Goal: Transaction & Acquisition: Download file/media

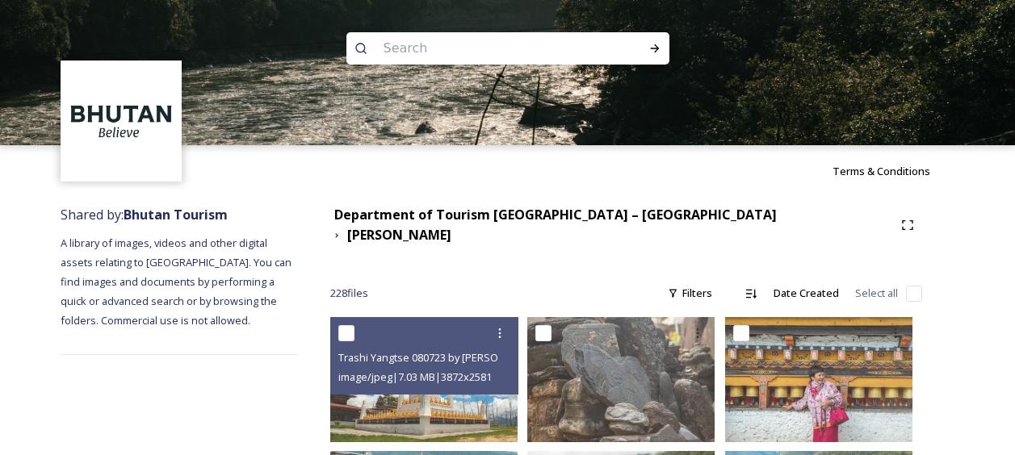
scroll to position [108, 0]
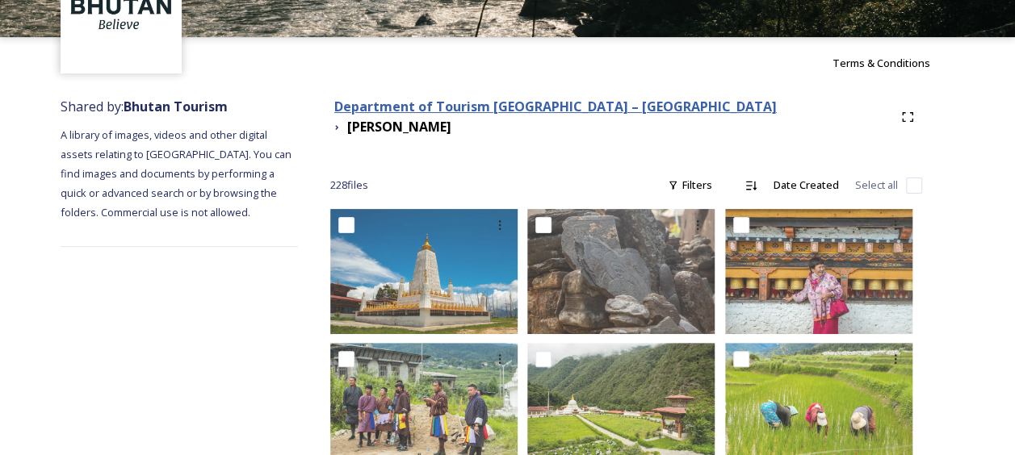
click at [557, 111] on strong "Department of Tourism [GEOGRAPHIC_DATA] – [GEOGRAPHIC_DATA]" at bounding box center [555, 107] width 442 height 18
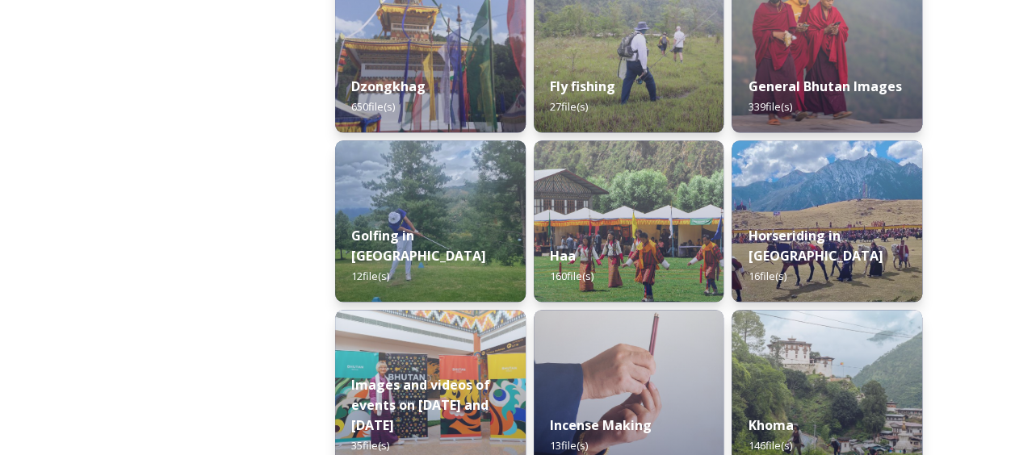
scroll to position [1195, 0]
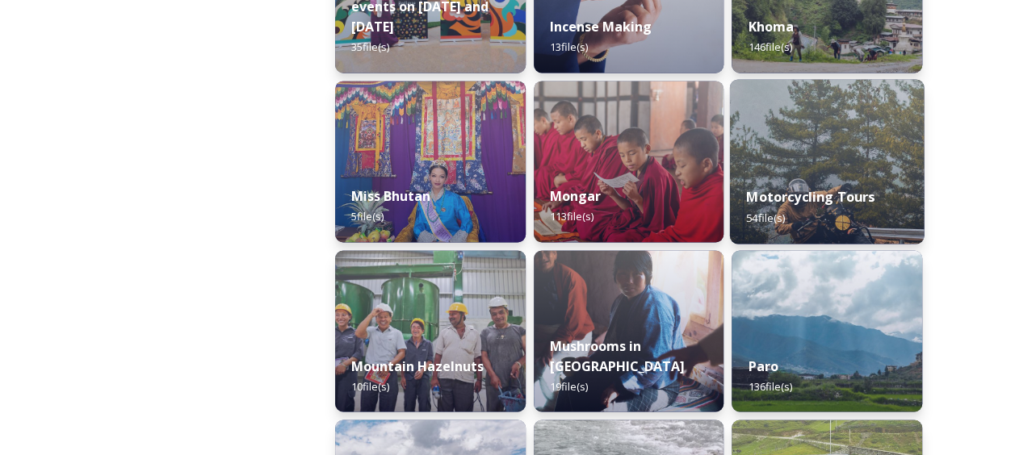
click at [799, 158] on img at bounding box center [827, 161] width 194 height 165
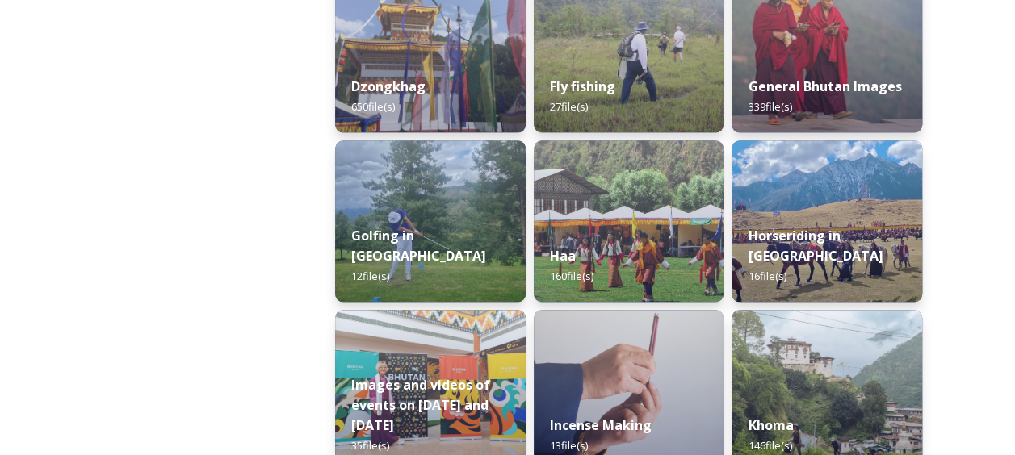
scroll to position [1195, 0]
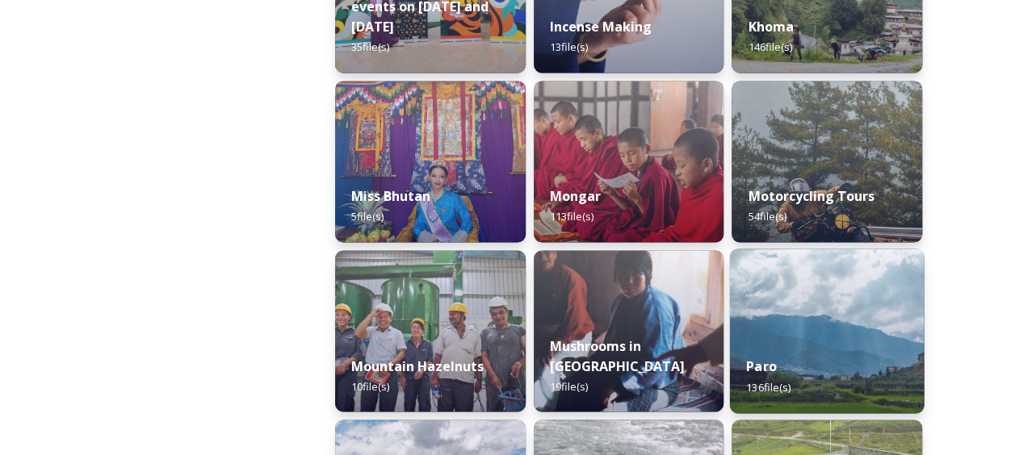
click at [820, 349] on div "Paro 136 file(s)" at bounding box center [827, 376] width 194 height 73
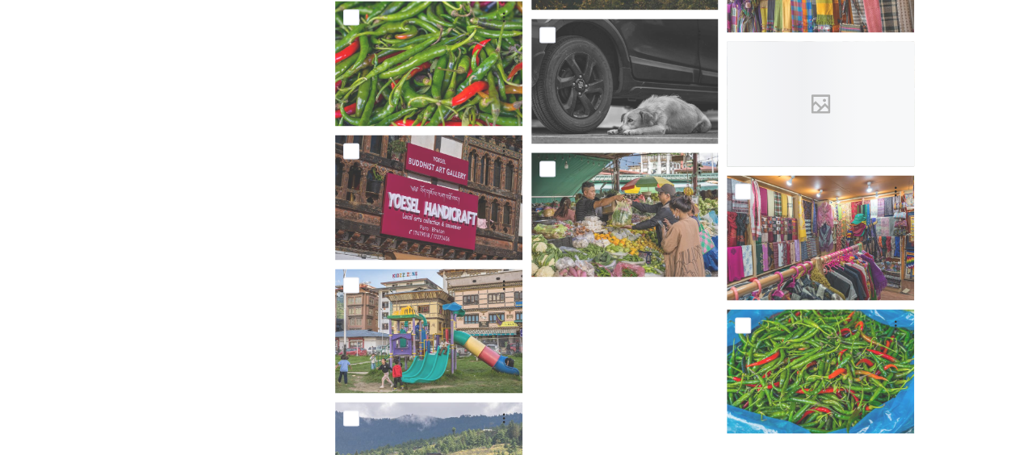
scroll to position [7395, 0]
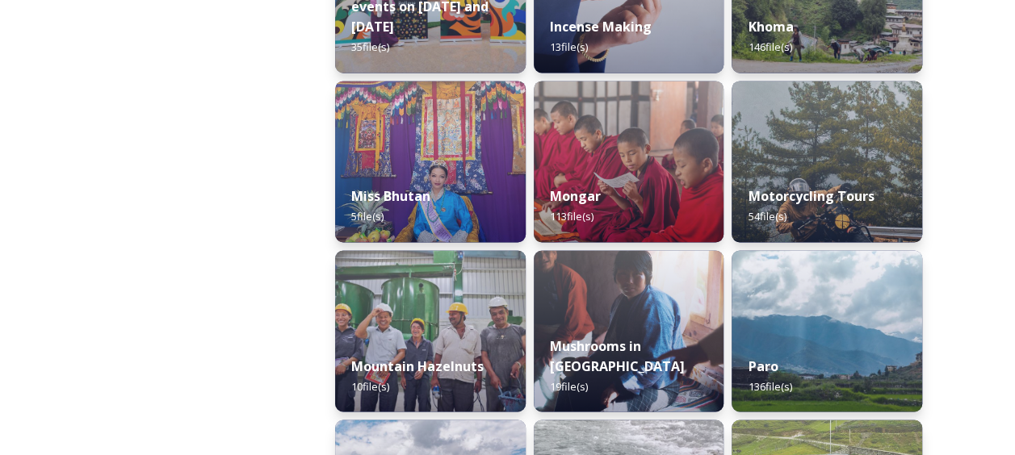
scroll to position [1593, 0]
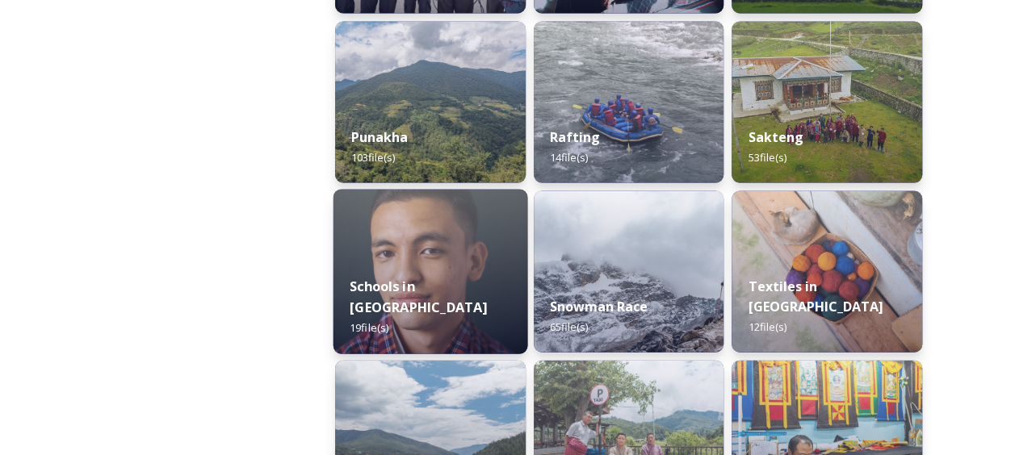
click at [394, 283] on div "Schools in [GEOGRAPHIC_DATA] 19 file(s)" at bounding box center [430, 308] width 194 height 94
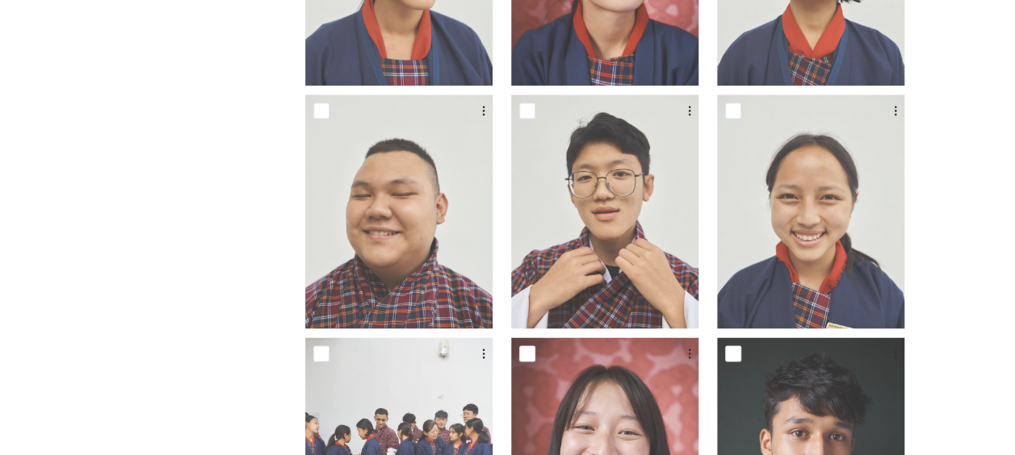
scroll to position [1578, 0]
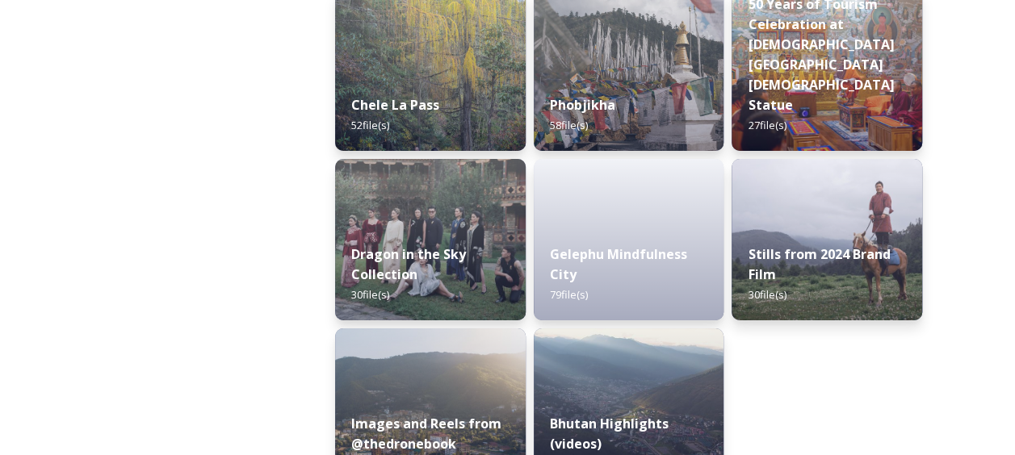
scroll to position [2816, 0]
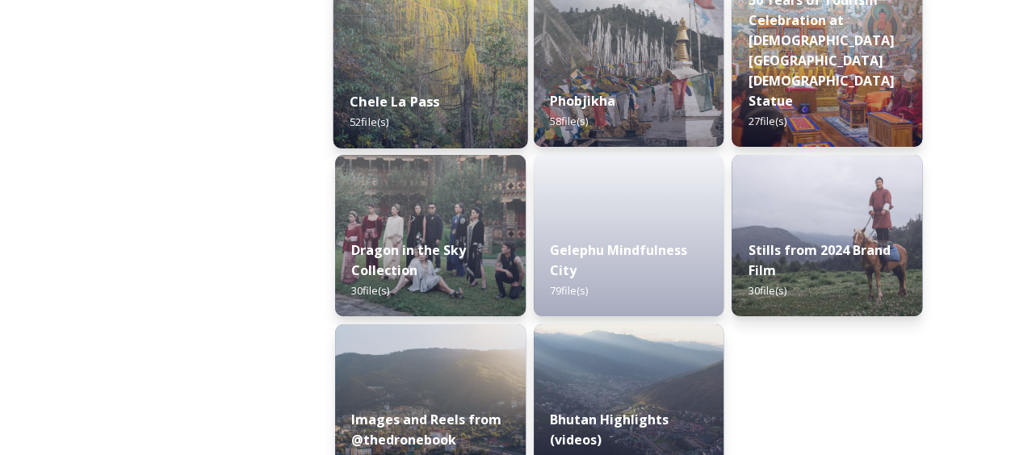
click at [384, 68] on img at bounding box center [430, 66] width 194 height 165
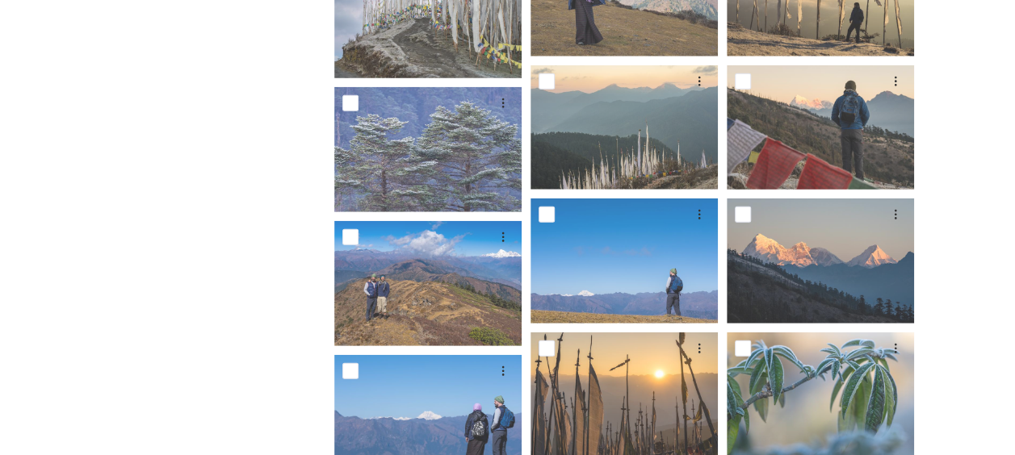
scroll to position [2390, 0]
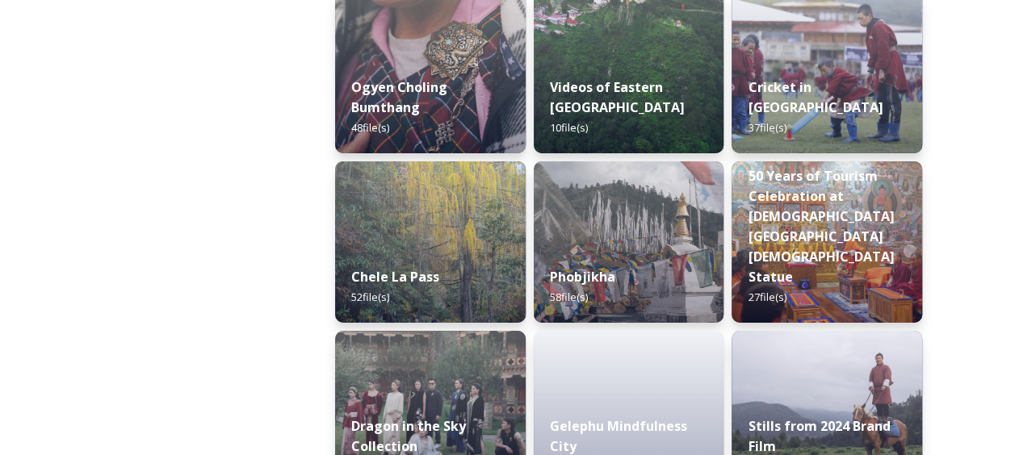
scroll to position [2863, 0]
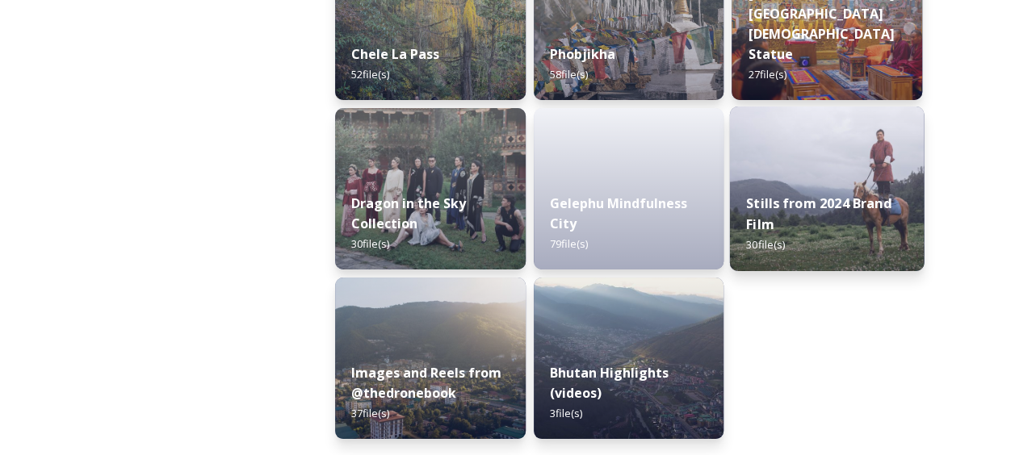
click at [789, 192] on div "Stills from 2024 Brand Film 30 file(s)" at bounding box center [827, 225] width 194 height 94
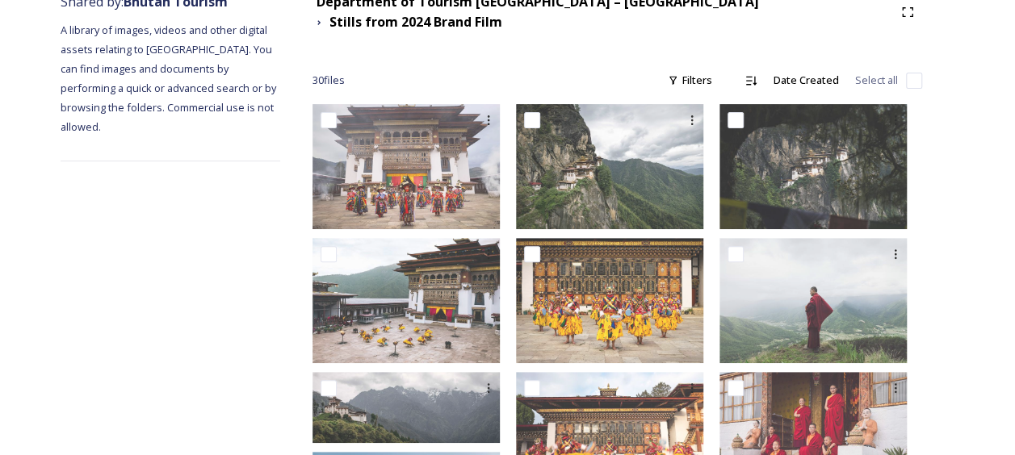
scroll to position [208, 0]
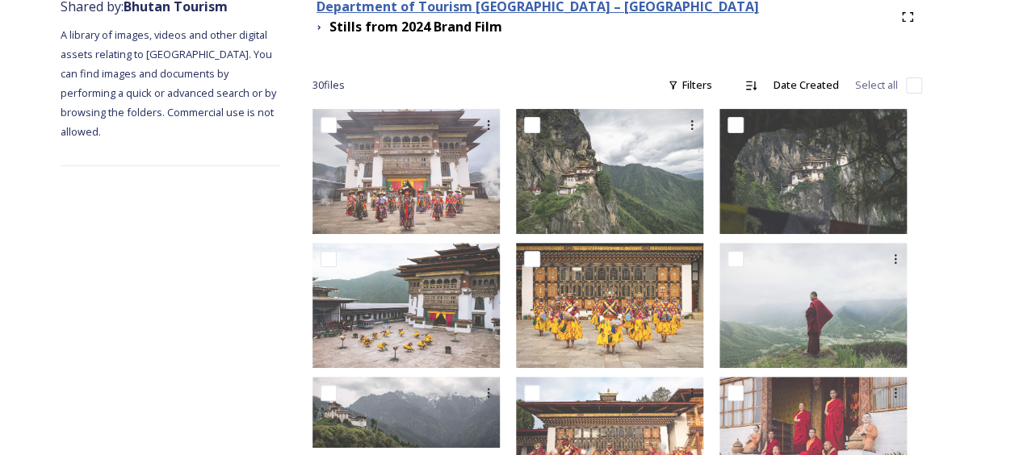
click at [524, 11] on strong "Department of Tourism [GEOGRAPHIC_DATA] – [GEOGRAPHIC_DATA]" at bounding box center [537, 7] width 442 height 18
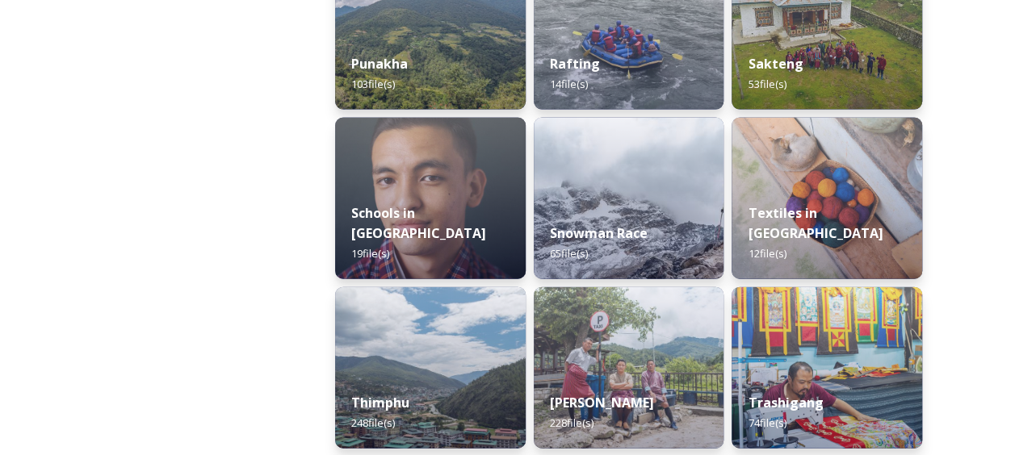
scroll to position [1671, 0]
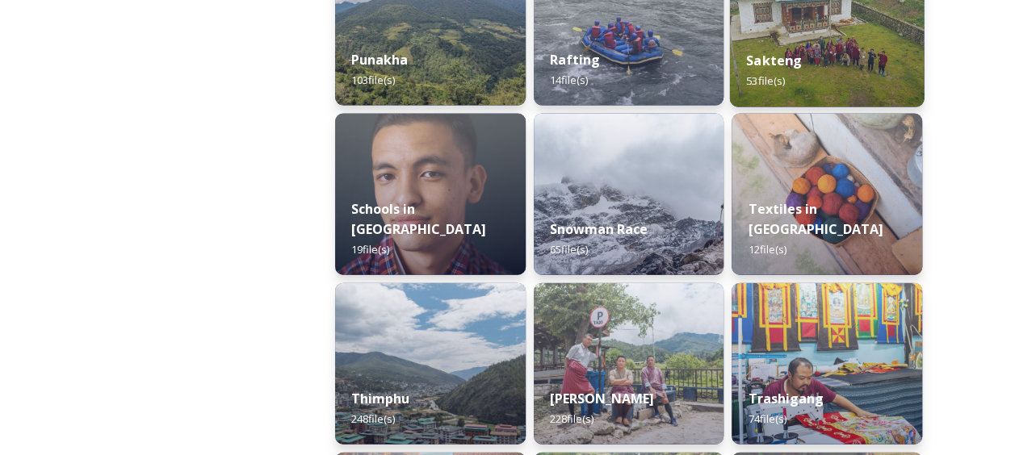
click at [827, 27] on img at bounding box center [827, 25] width 194 height 165
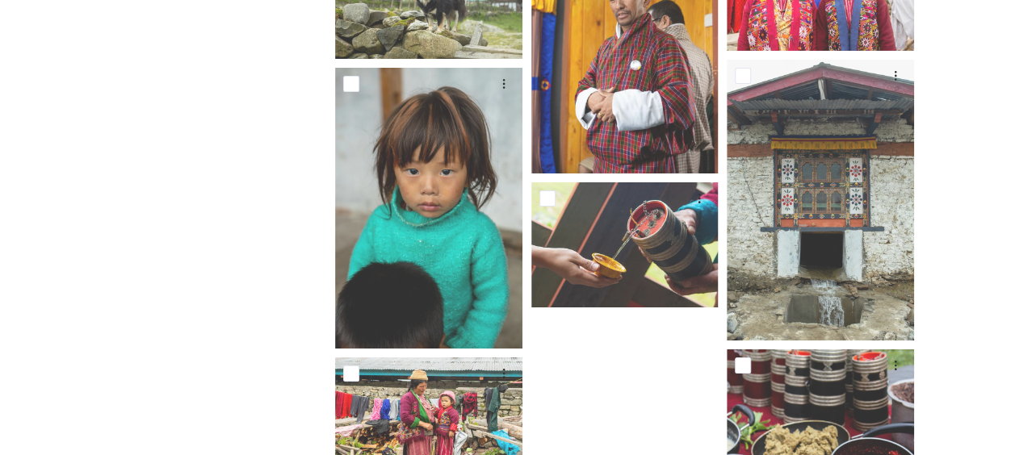
scroll to position [3186, 0]
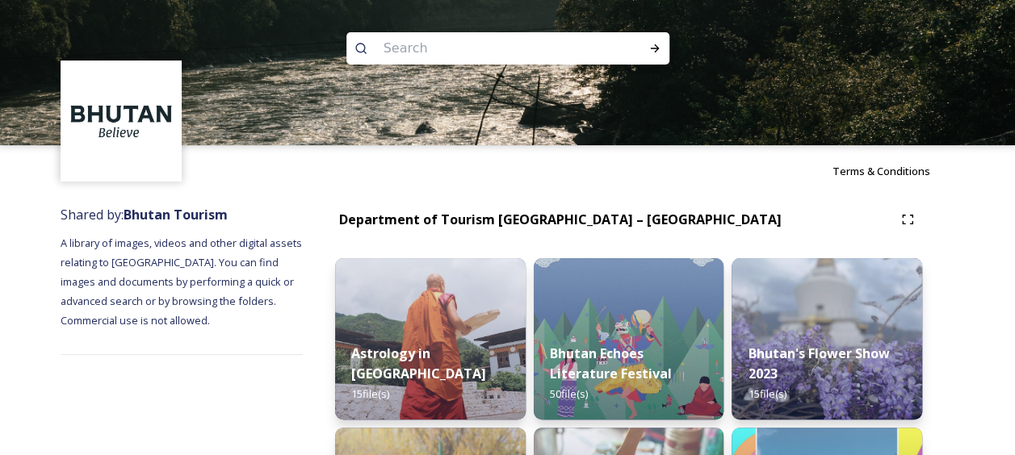
scroll to position [398, 0]
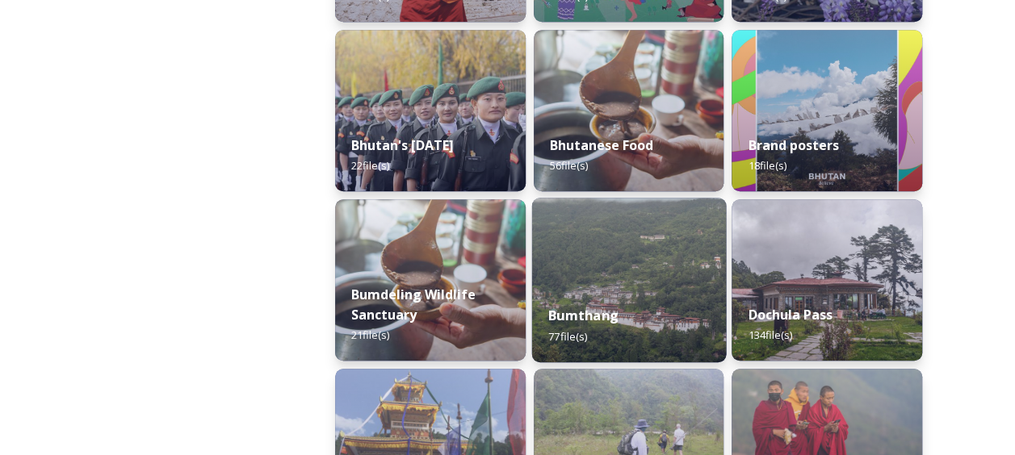
click at [602, 232] on img at bounding box center [628, 280] width 194 height 165
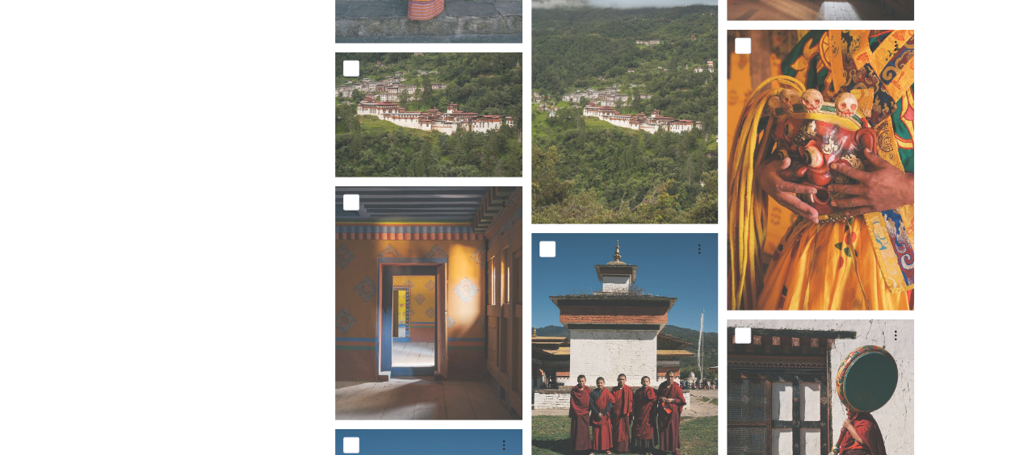
scroll to position [5576, 0]
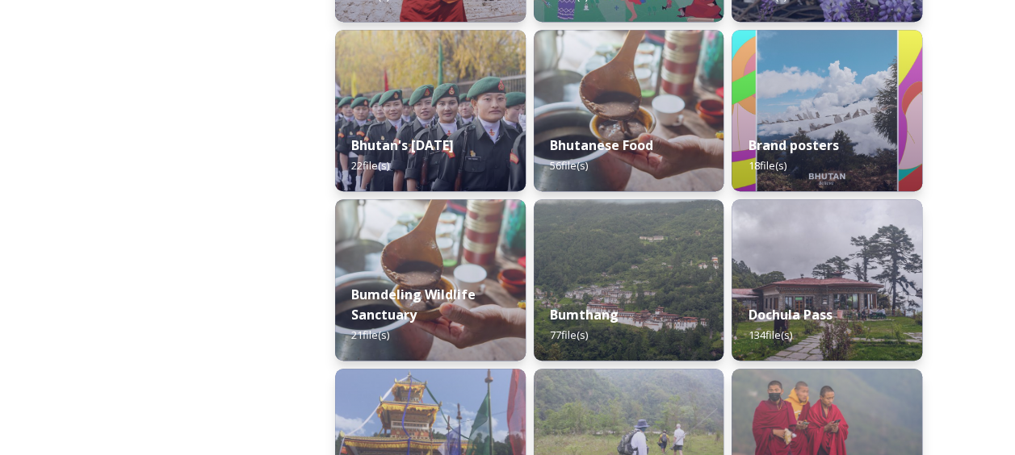
scroll to position [796, 0]
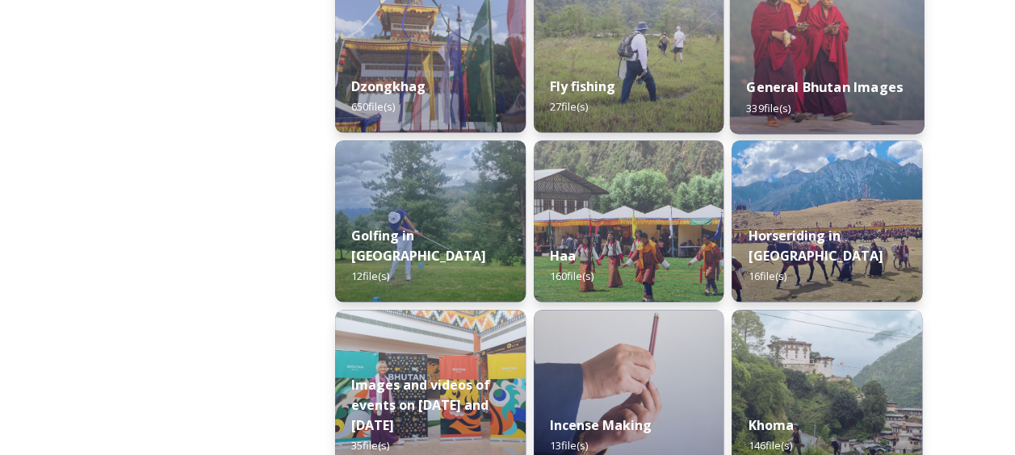
click at [812, 65] on div "General Bhutan Images 339 file(s)" at bounding box center [827, 97] width 194 height 73
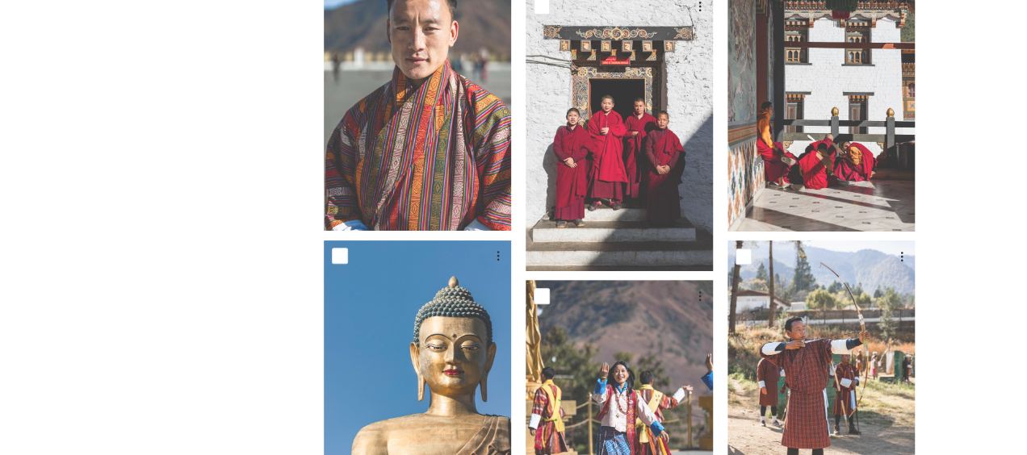
scroll to position [15454, 0]
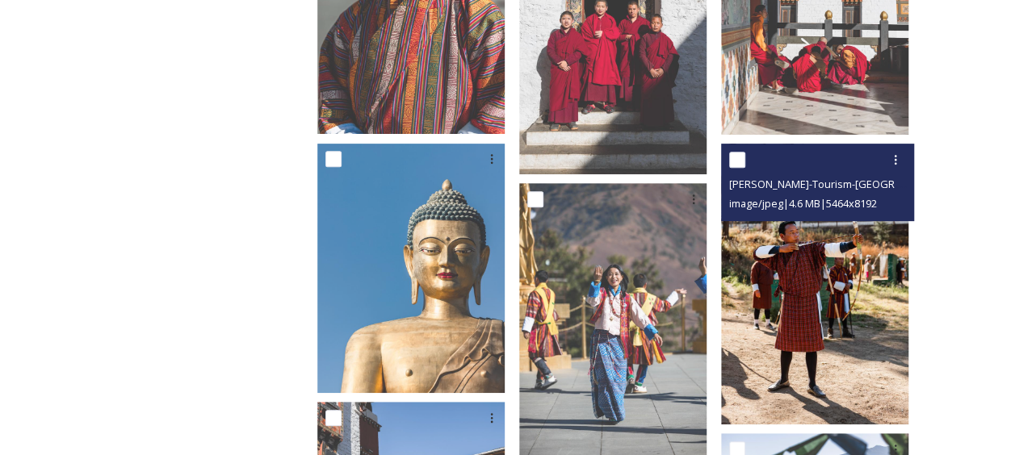
click at [770, 275] on img at bounding box center [814, 284] width 187 height 281
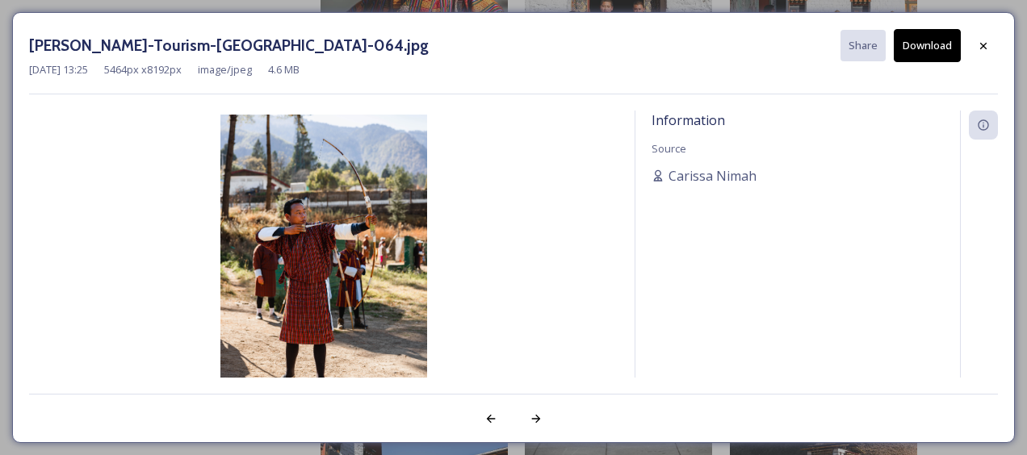
click at [922, 48] on button "Download" at bounding box center [927, 45] width 67 height 33
